Goal: Go to known website: Go to known website

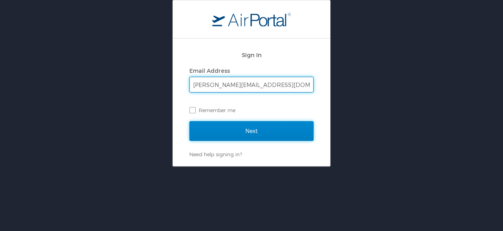
click at [279, 127] on input "Next" at bounding box center [251, 131] width 124 height 20
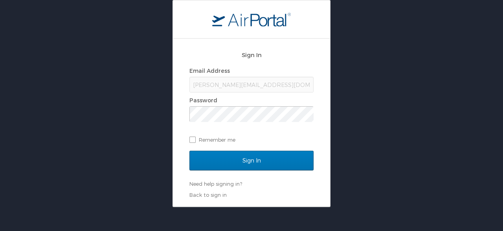
click at [283, 171] on div "Sign In" at bounding box center [251, 165] width 124 height 29
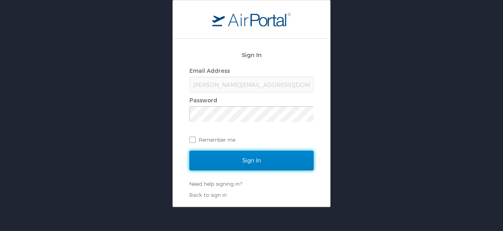
click at [287, 164] on input "Sign In" at bounding box center [251, 161] width 124 height 20
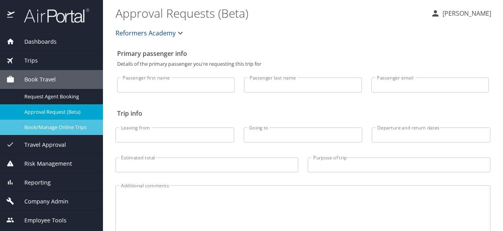
click at [86, 125] on span "Book/Manage Online Trips" at bounding box center [58, 126] width 69 height 7
